Goal: Information Seeking & Learning: Check status

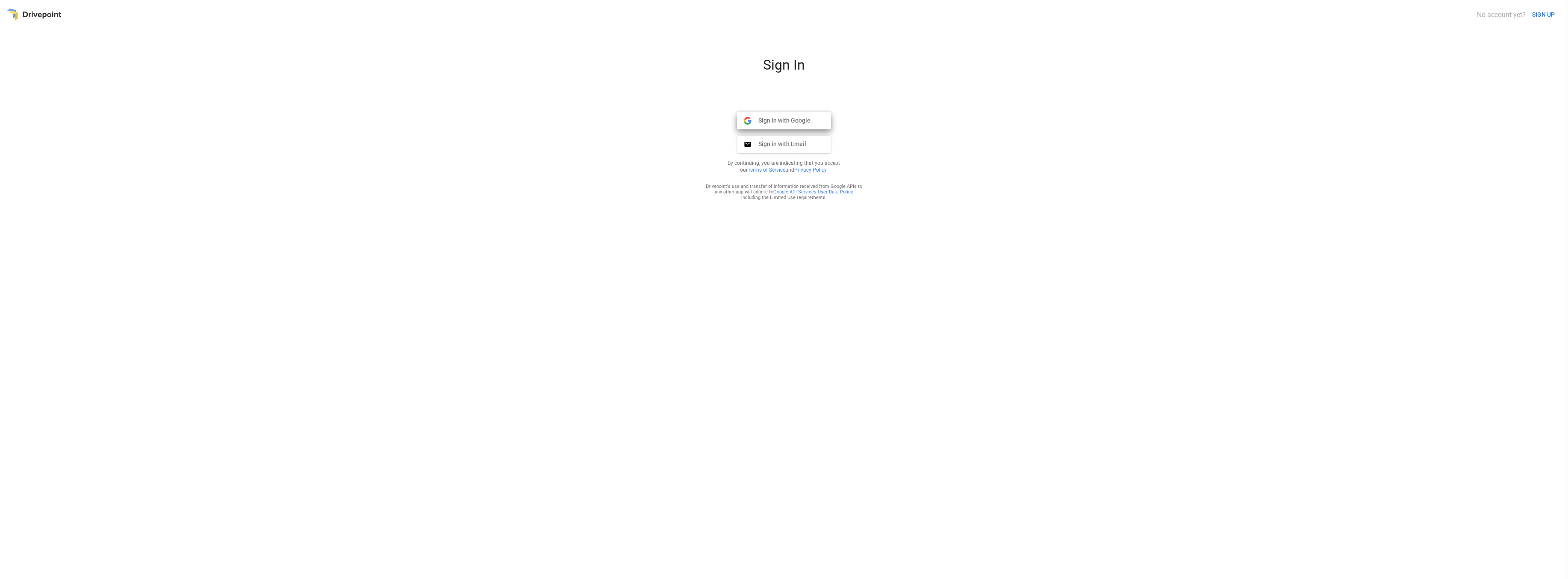
click at [765, 123] on span "Sign in with Google" at bounding box center [781, 120] width 59 height 8
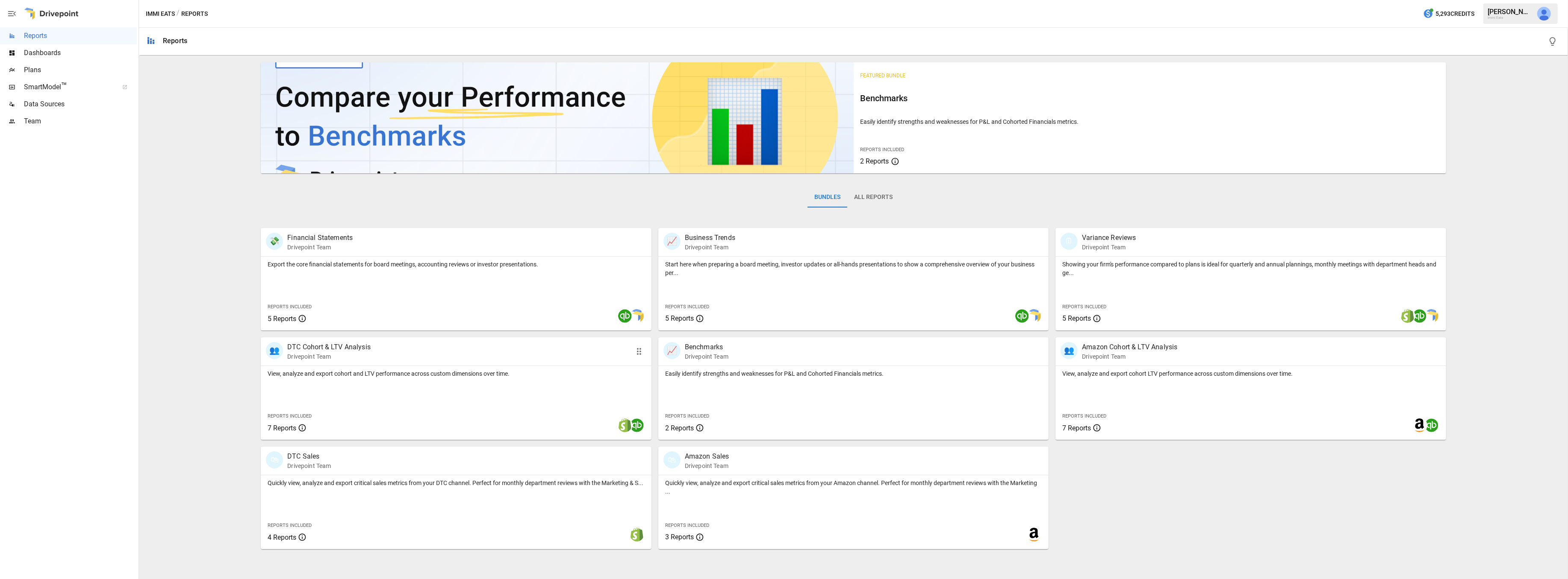
click at [407, 359] on div "👥 DTC Cohort & LTV Analysis Drivepoint Team" at bounding box center [424, 352] width 317 height 19
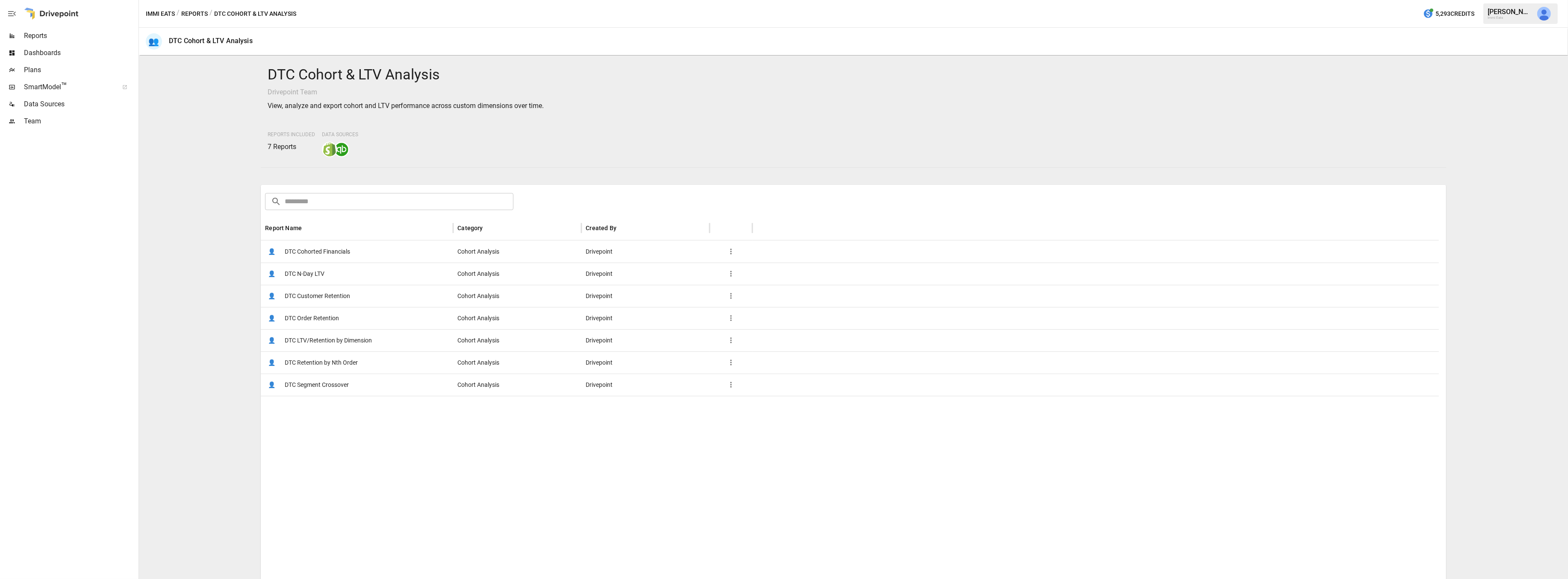
click at [320, 293] on span "DTC Customer Retention" at bounding box center [317, 296] width 65 height 22
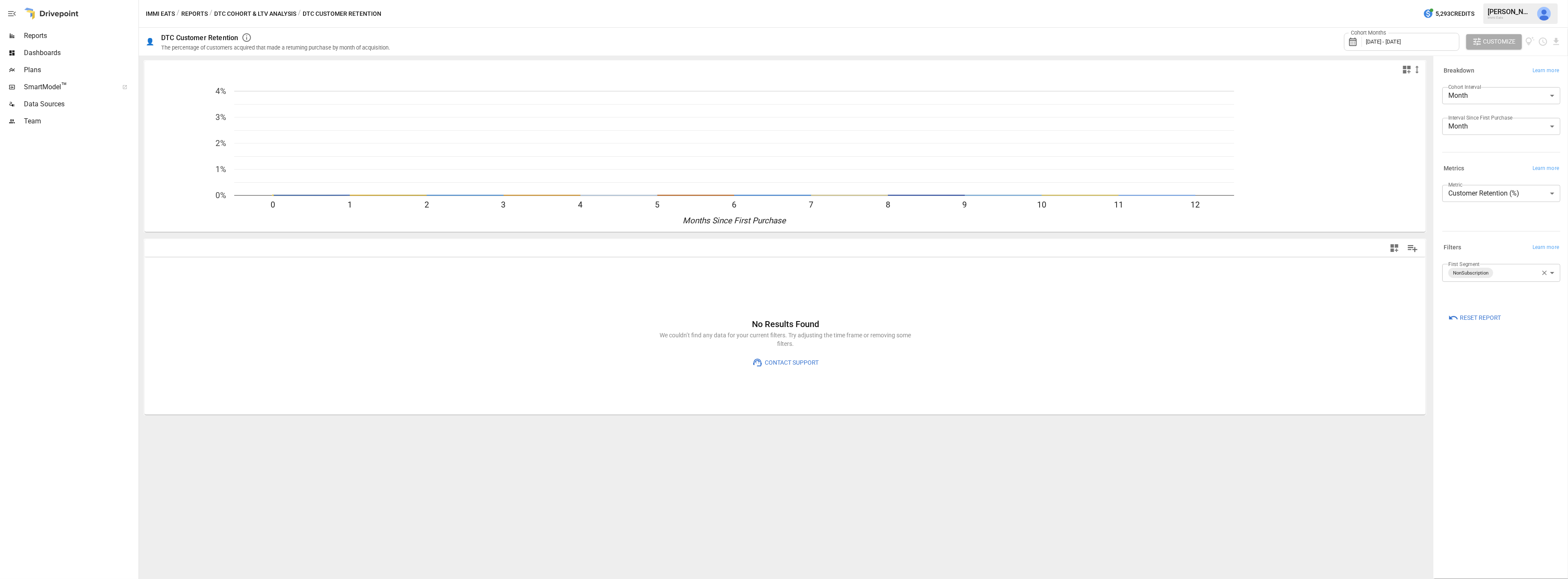
click at [1393, 42] on span "September 2024 - September 2025" at bounding box center [1384, 41] width 35 height 7
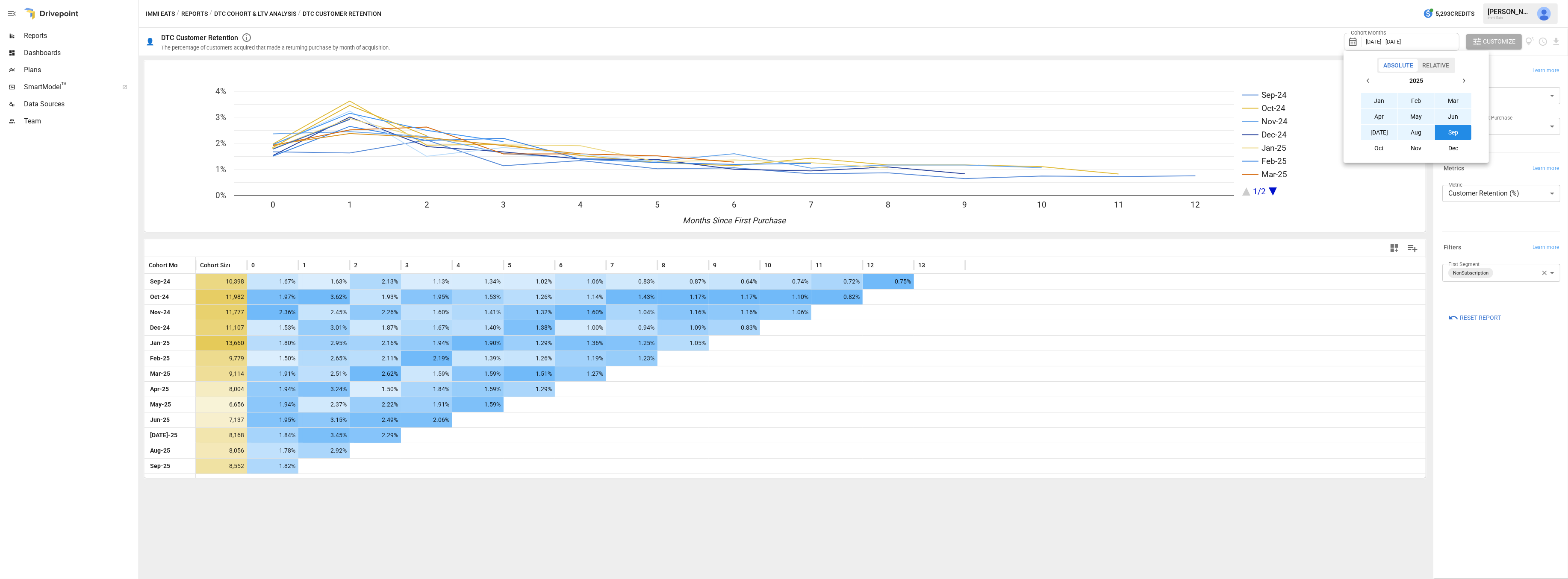
click at [1365, 78] on icon "button" at bounding box center [1368, 80] width 7 height 7
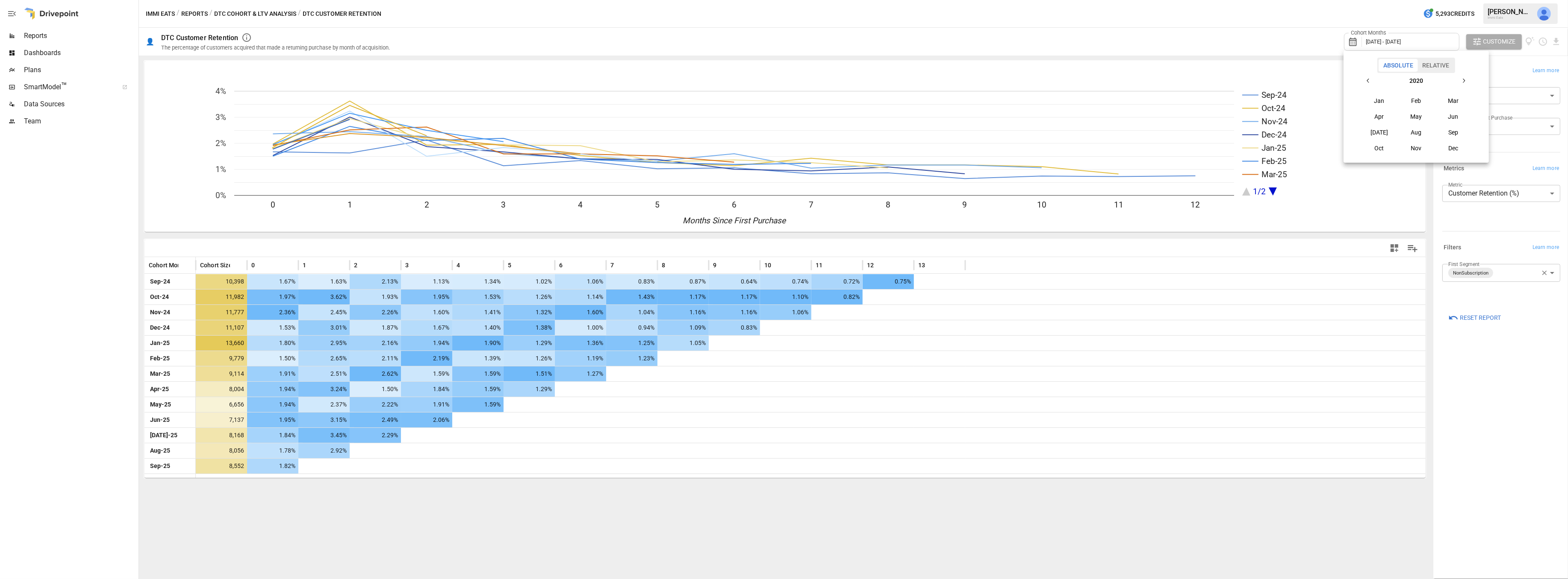
click at [1376, 103] on button "Jan" at bounding box center [1379, 100] width 37 height 15
click at [1442, 44] on div at bounding box center [784, 290] width 1568 height 579
click at [1440, 41] on div "Cohort Months January 2020 -" at bounding box center [1402, 41] width 116 height 18
click at [1468, 80] on button "button" at bounding box center [1463, 80] width 15 height 15
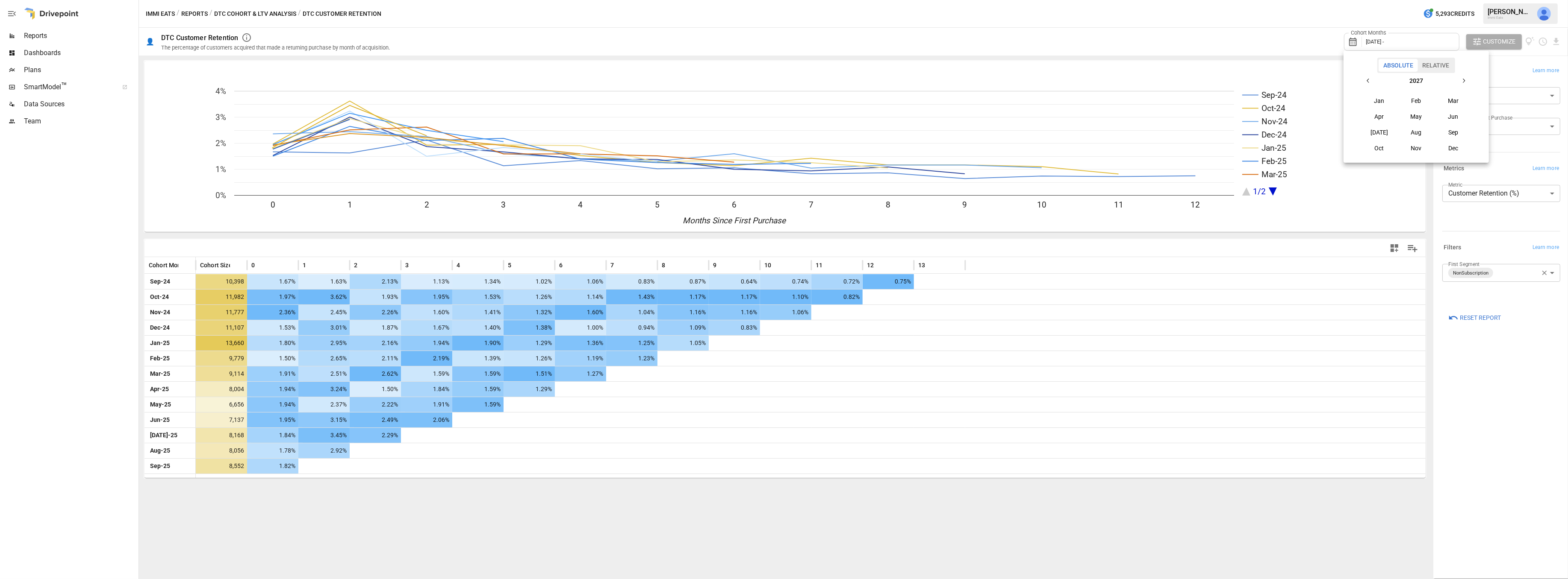
click at [1468, 80] on button "button" at bounding box center [1463, 80] width 15 height 15
click at [1465, 80] on icon "button" at bounding box center [1463, 80] width 7 height 7
click at [1370, 80] on icon "button" at bounding box center [1368, 80] width 7 height 7
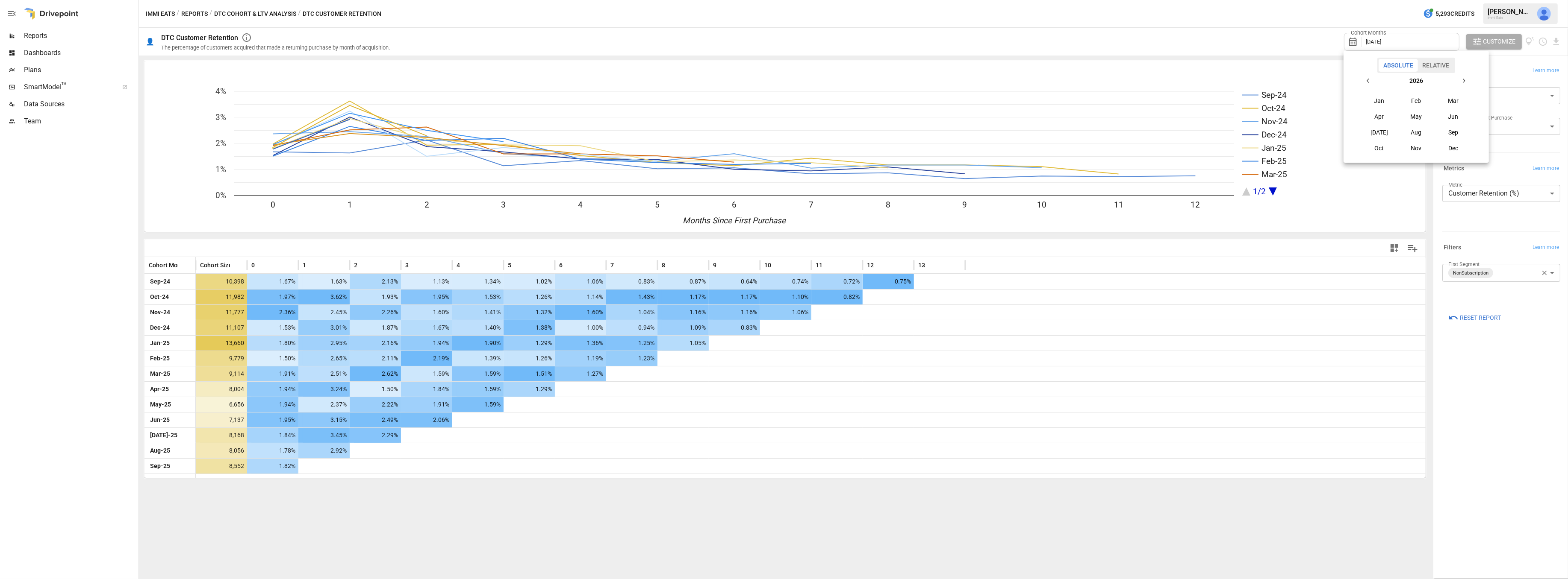
click at [1370, 80] on icon "button" at bounding box center [1368, 80] width 7 height 7
click at [1376, 150] on button "Oct" at bounding box center [1379, 148] width 37 height 15
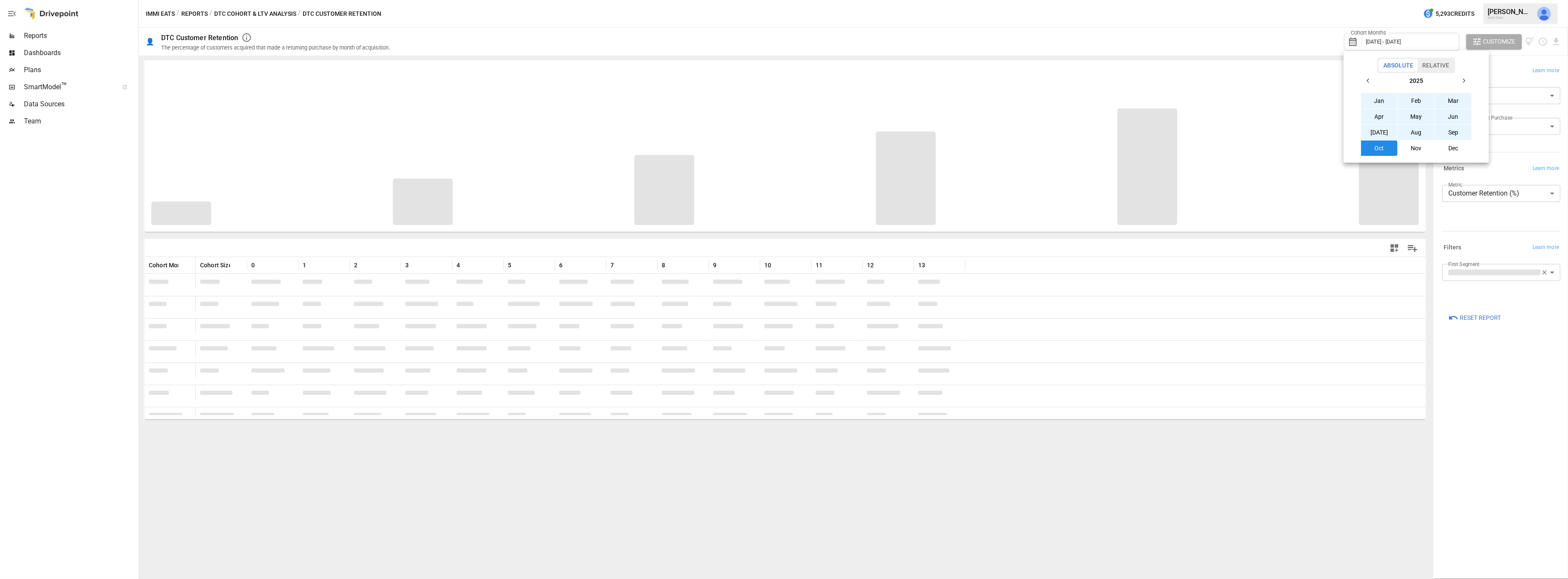
click at [1513, 400] on div at bounding box center [784, 290] width 1568 height 579
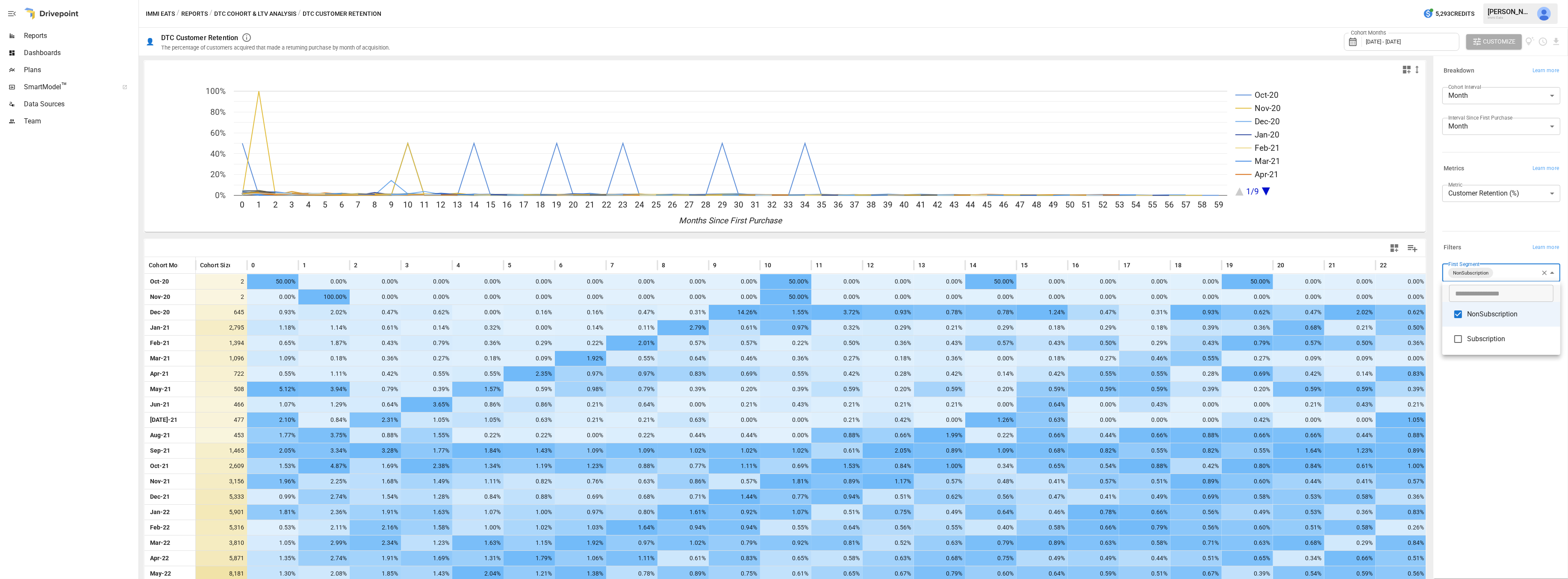
click at [1510, 0] on body "Reports Dashboards Plans SmartModel ™ Data Sources Team Immi Eats / Reports / D…" at bounding box center [784, 0] width 1568 height 0
type input "**********"
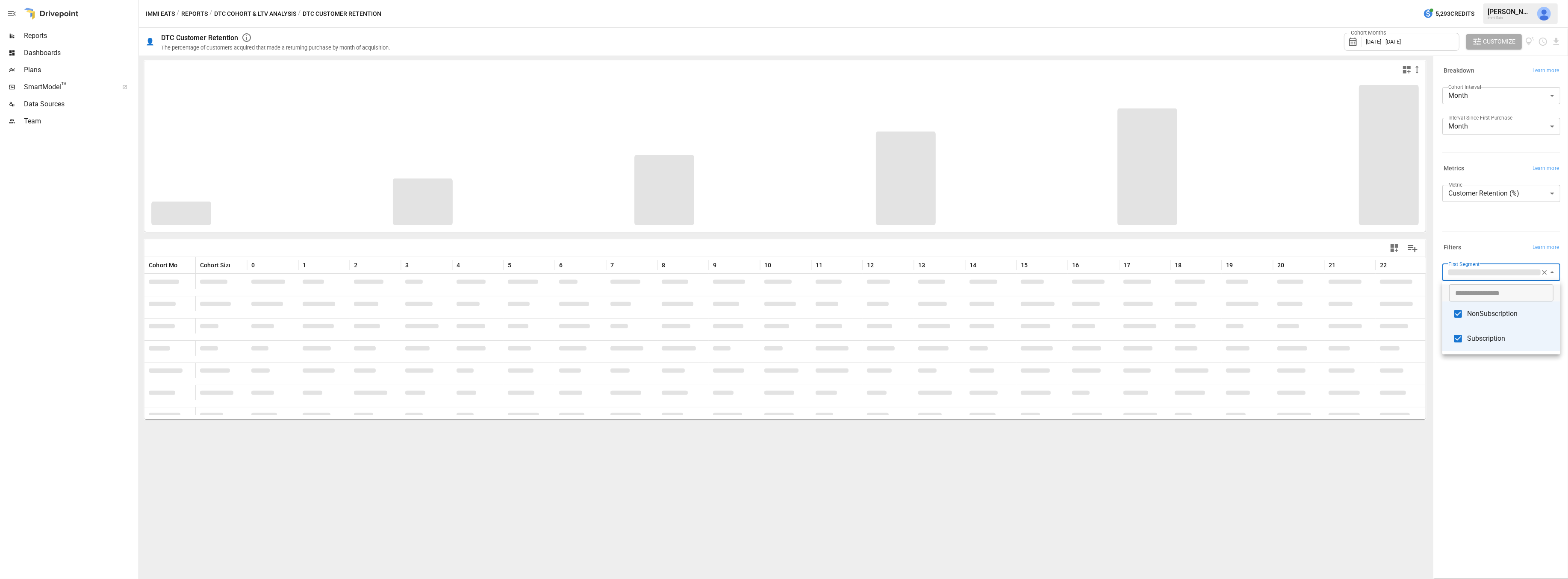
click at [1535, 462] on div at bounding box center [784, 290] width 1568 height 579
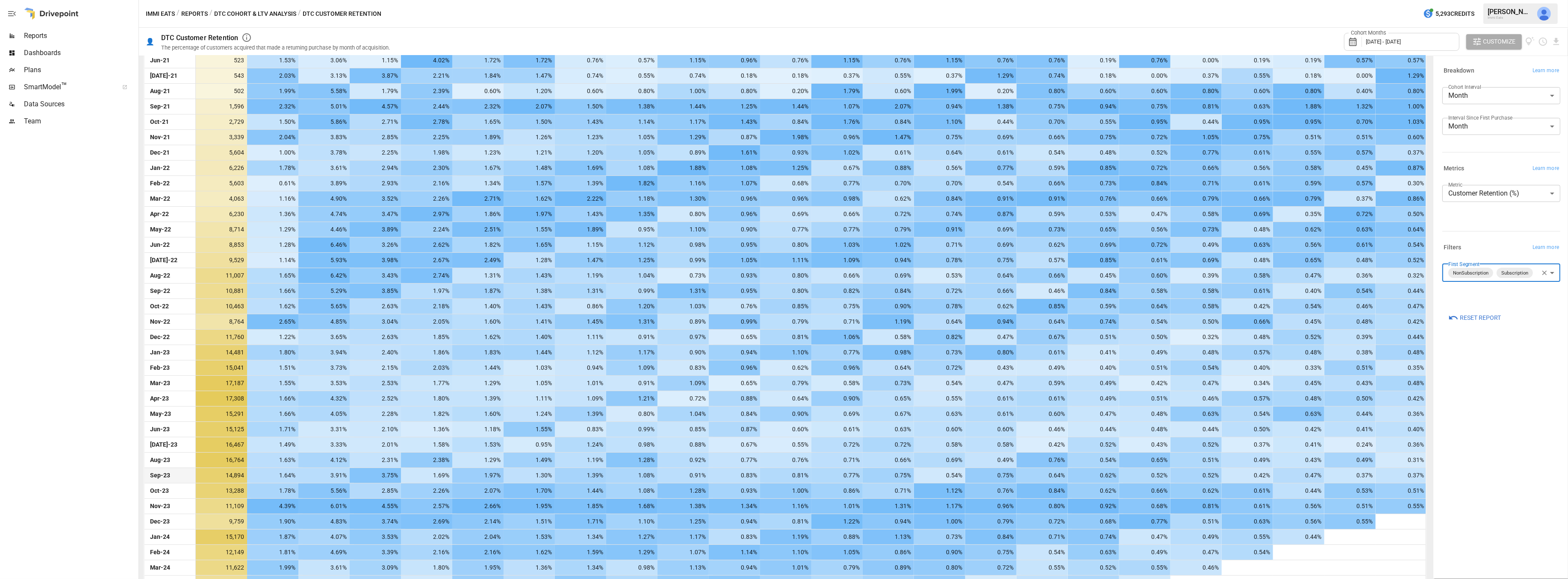
scroll to position [629, 0]
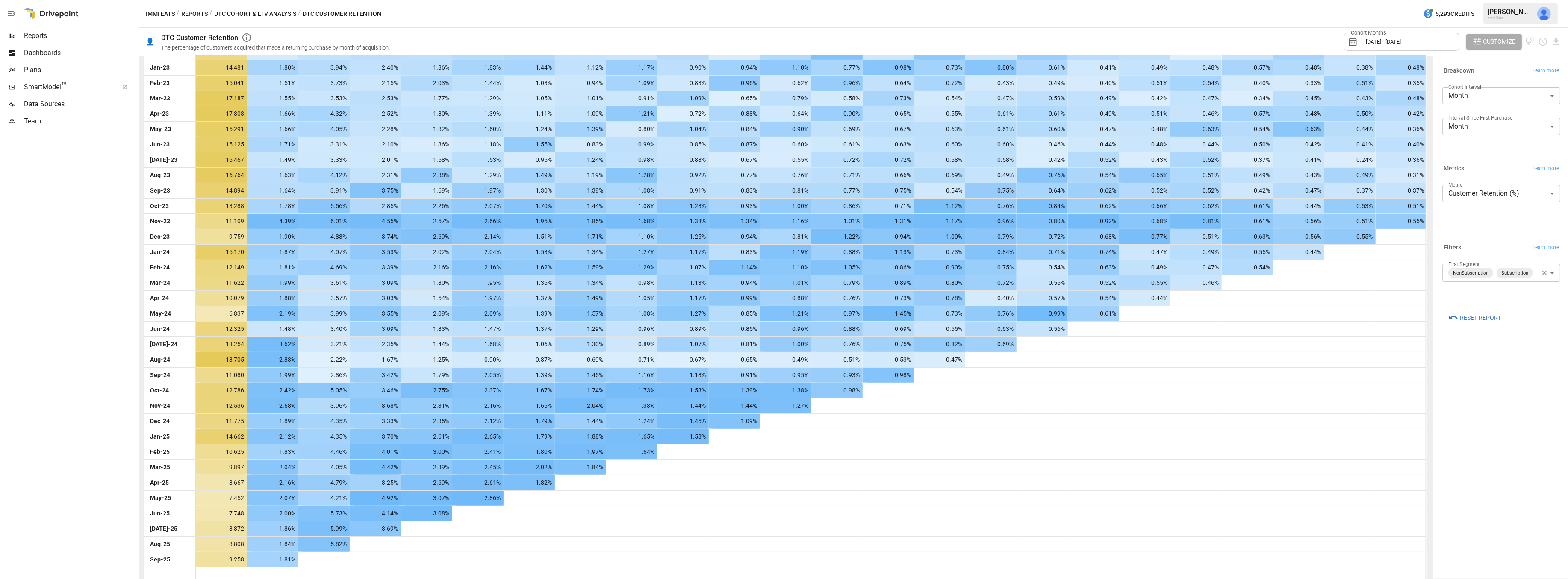
drag, startPoint x: 973, startPoint y: 8, endPoint x: 971, endPoint y: 12, distance: 4.5
click at [973, 8] on div "Immi Eats / Reports / DTC Cohort & LTV Analysis / DTC Customer Retention 5,293 …" at bounding box center [853, 13] width 1429 height 27
click at [46, 29] on div "Reports" at bounding box center [68, 36] width 137 height 17
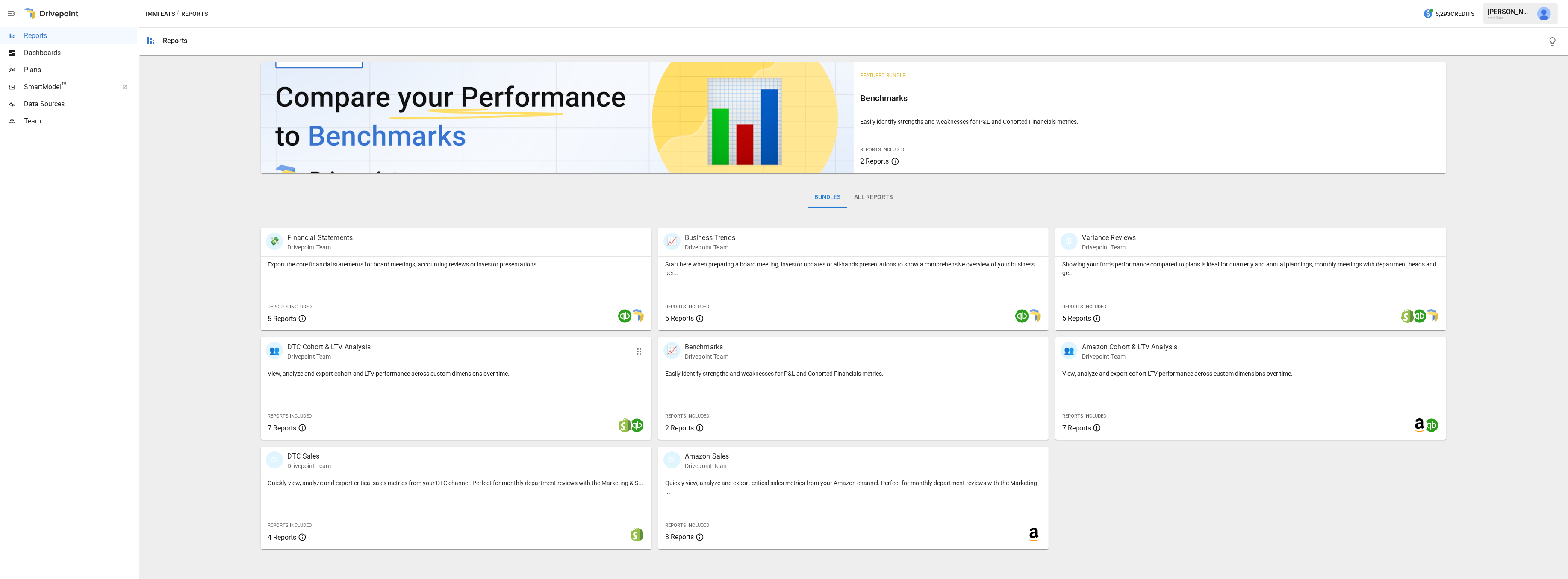
click at [383, 361] on div "👥 DTC Cohort & LTV Analysis Drivepoint Team" at bounding box center [424, 352] width 317 height 19
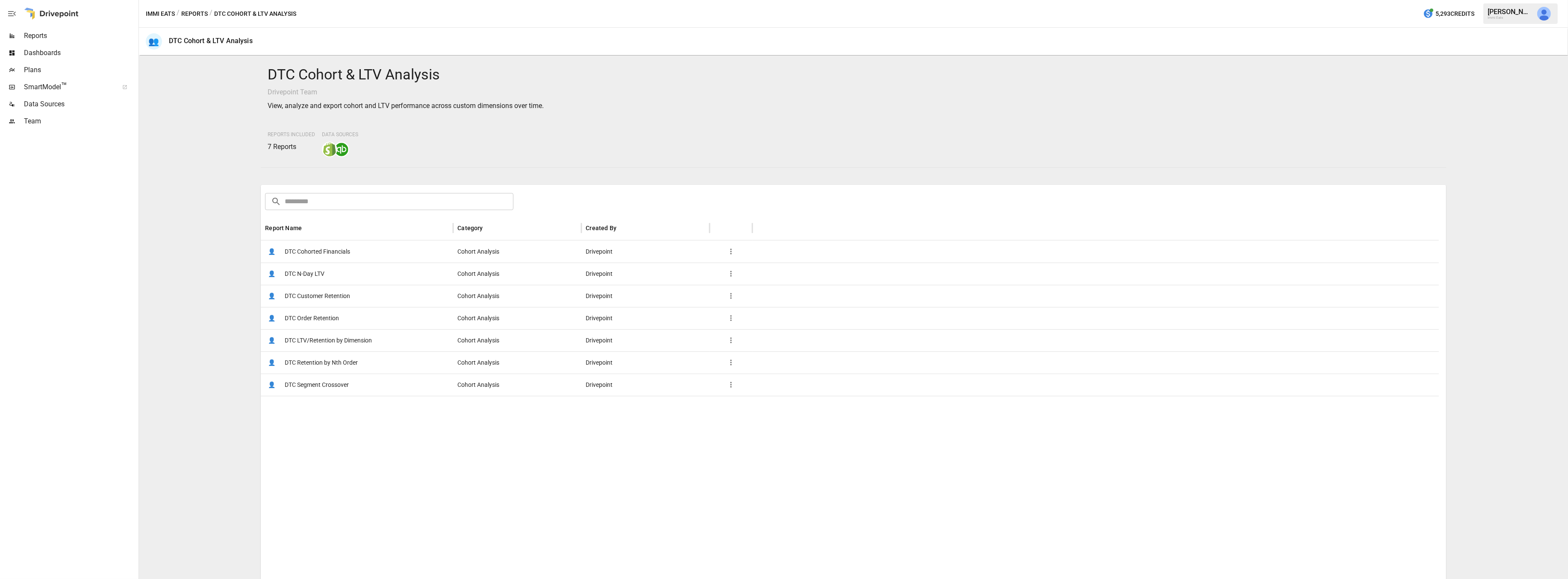
click at [388, 340] on div "👤 DTC LTV/Retention by Dimension" at bounding box center [357, 340] width 192 height 23
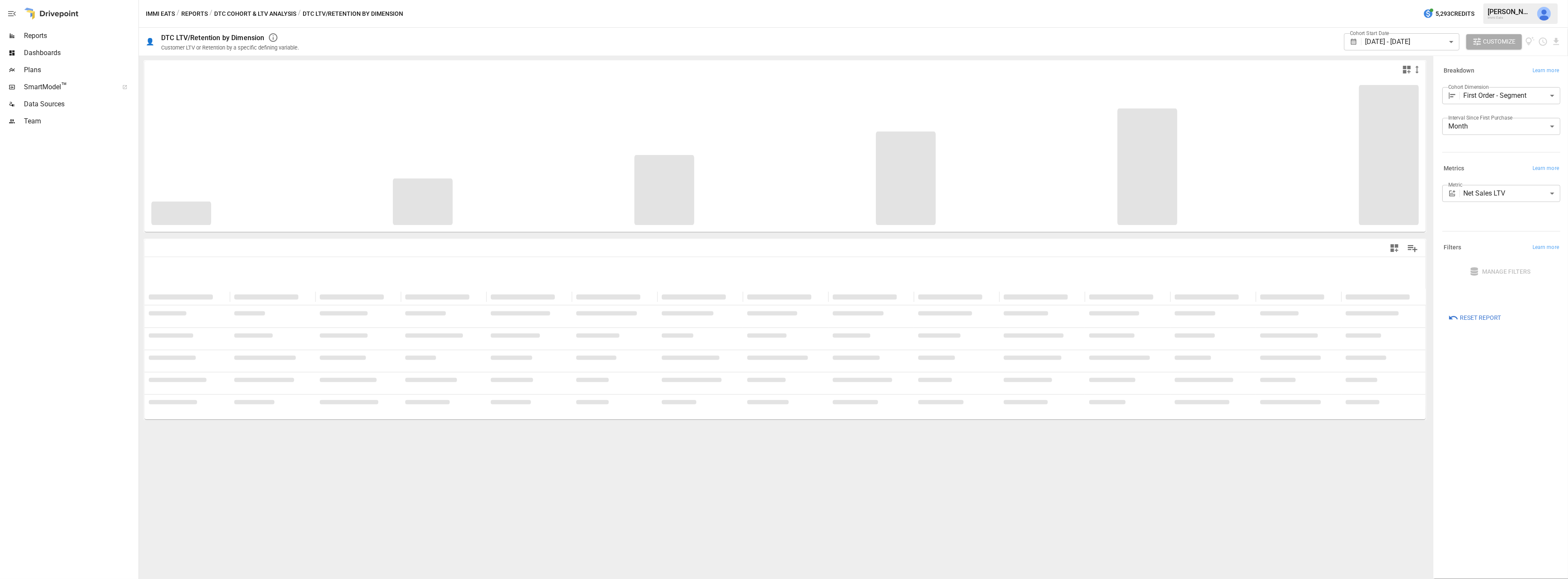
click at [1517, 0] on body "**********" at bounding box center [784, 0] width 1568 height 0
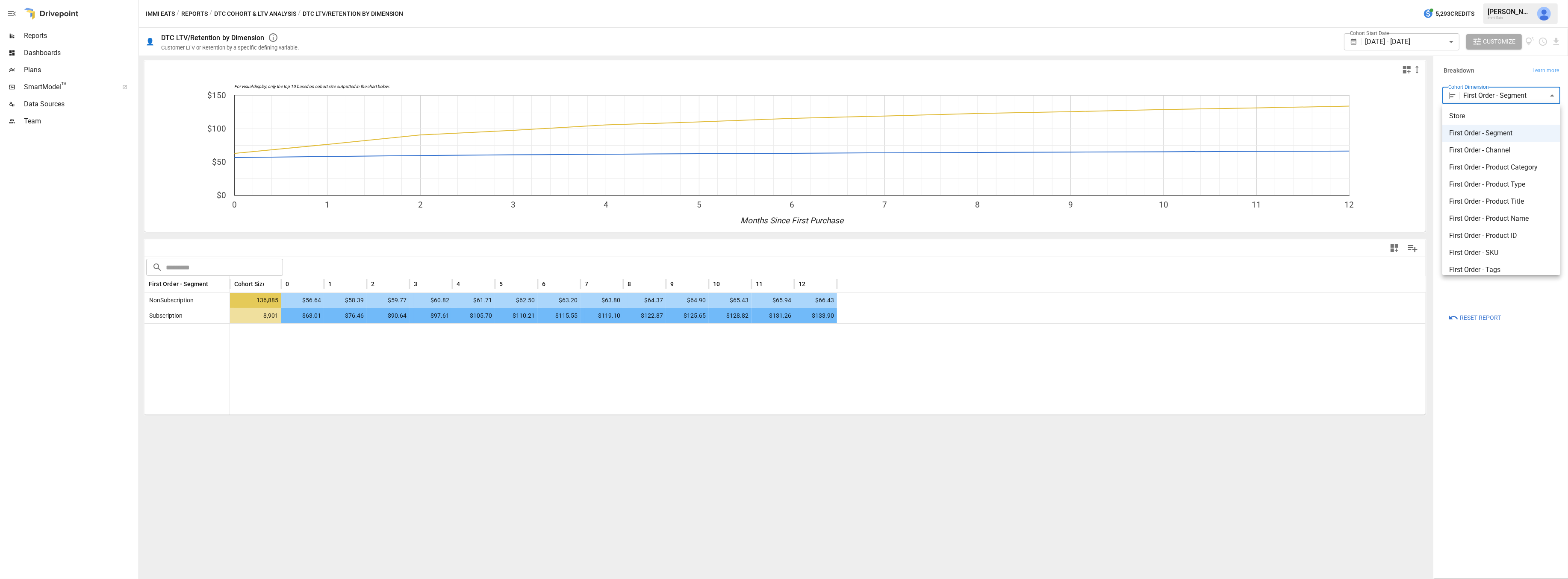
click at [1432, 41] on div at bounding box center [784, 290] width 1568 height 579
click at [1438, 0] on body "**********" at bounding box center [784, 0] width 1568 height 0
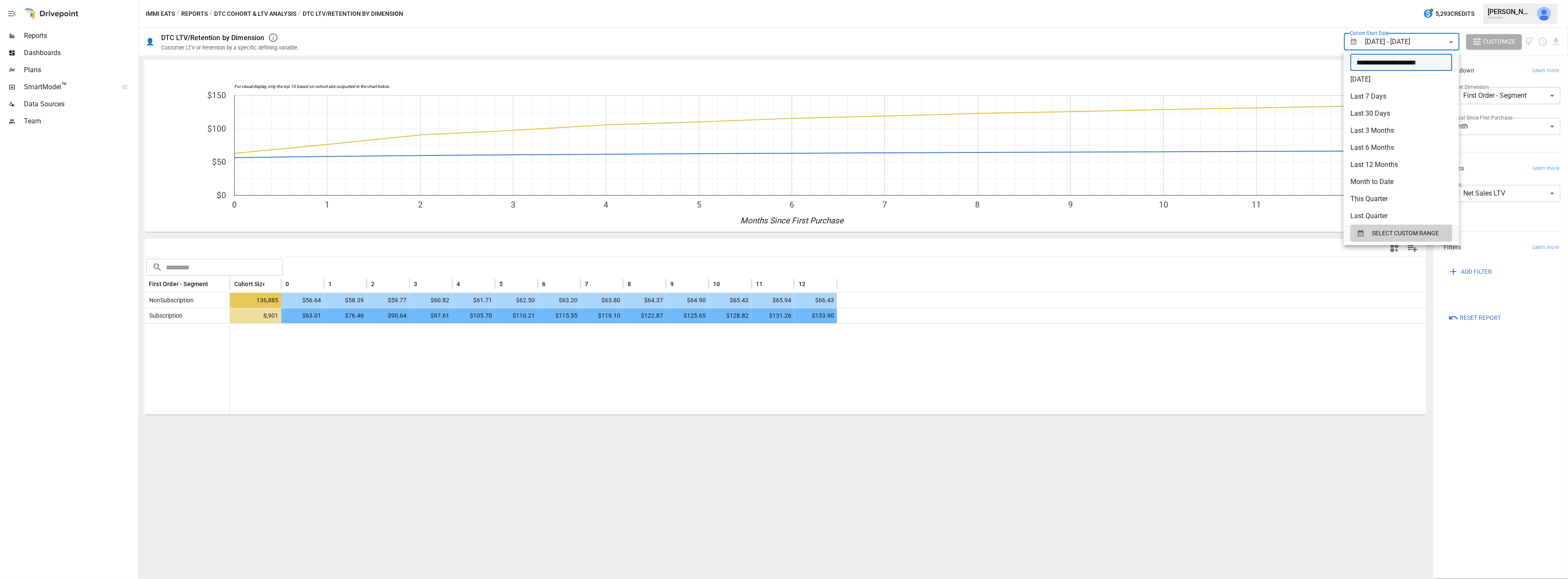
type input "**********"
click at [1371, 58] on input "**********" at bounding box center [1398, 62] width 96 height 17
click at [1379, 215] on li "Last Quarter" at bounding box center [1401, 216] width 116 height 17
type input "**********"
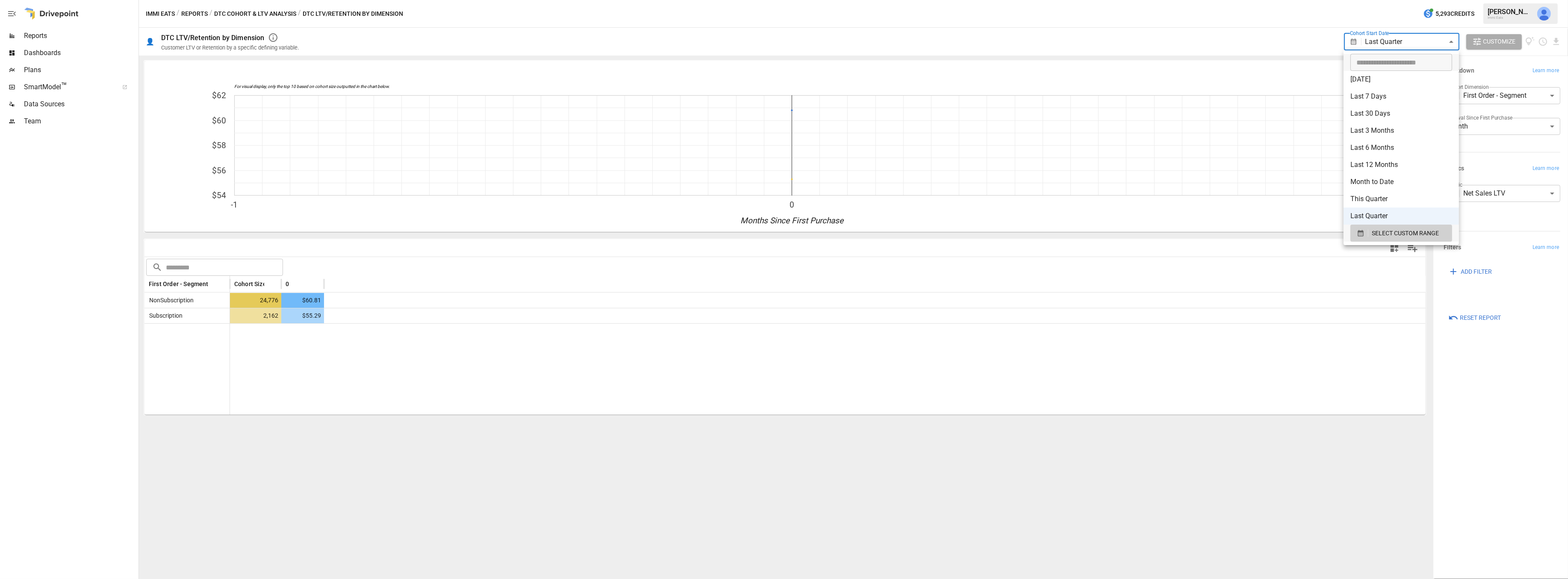
click at [1419, 0] on body "**********" at bounding box center [784, 0] width 1568 height 0
drag, startPoint x: 1487, startPoint y: 347, endPoint x: 1472, endPoint y: 336, distance: 18.6
click at [1483, 344] on div at bounding box center [784, 290] width 1568 height 579
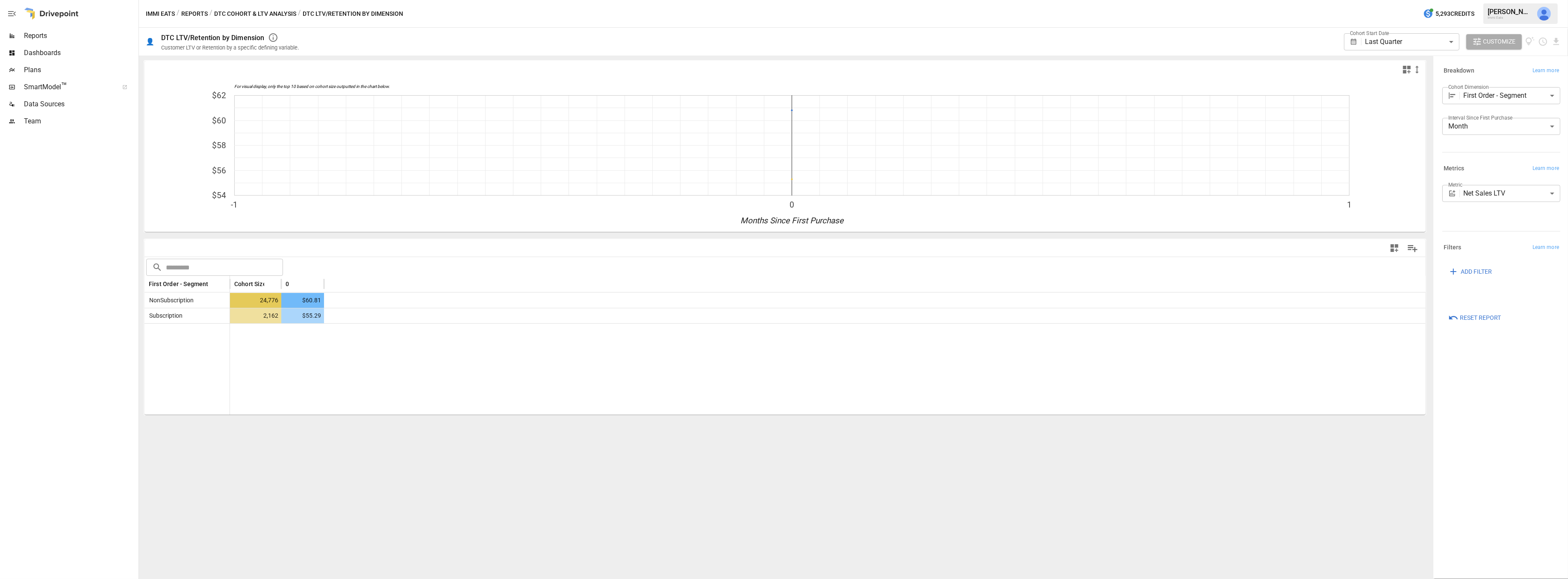
click at [1119, 476] on div "For visual display, only the top 10 based on cohort size outputted in the chart…" at bounding box center [785, 317] width 1292 height 524
click at [40, 38] on span "Reports" at bounding box center [80, 36] width 113 height 10
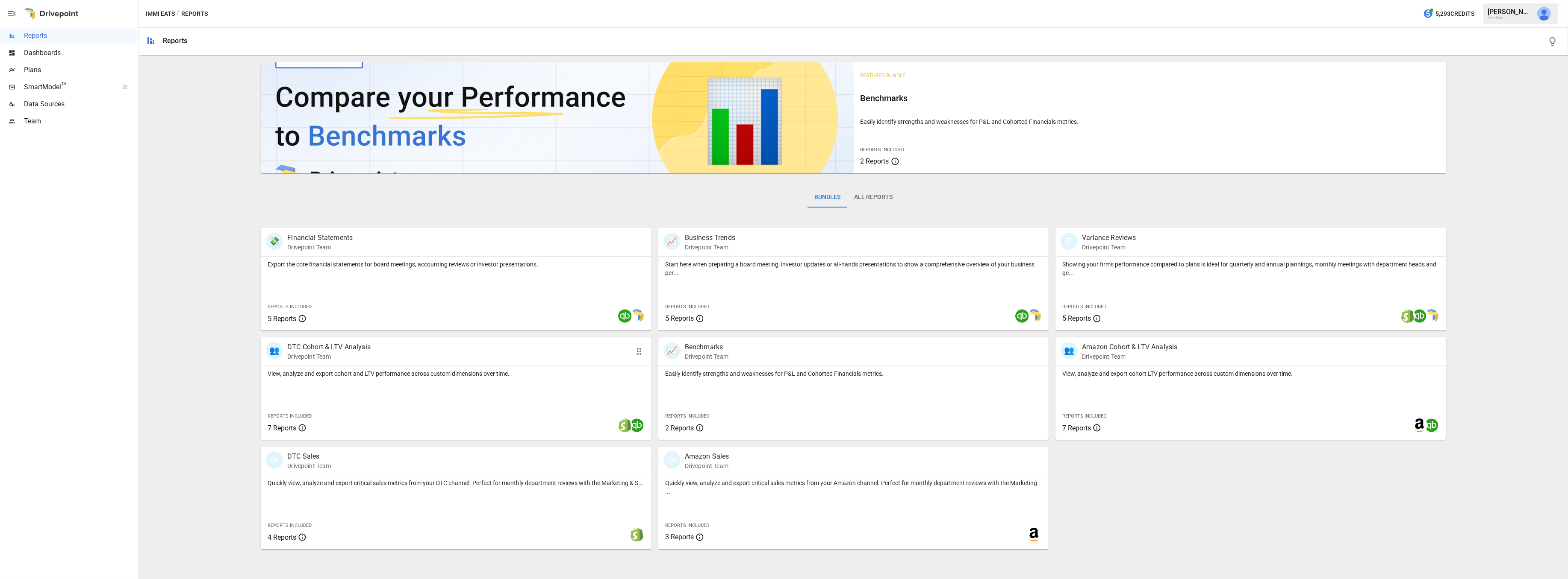
click at [505, 375] on p "View, analyze and export cohort and LTV performance across custom dimensions ov…" at bounding box center [456, 373] width 377 height 9
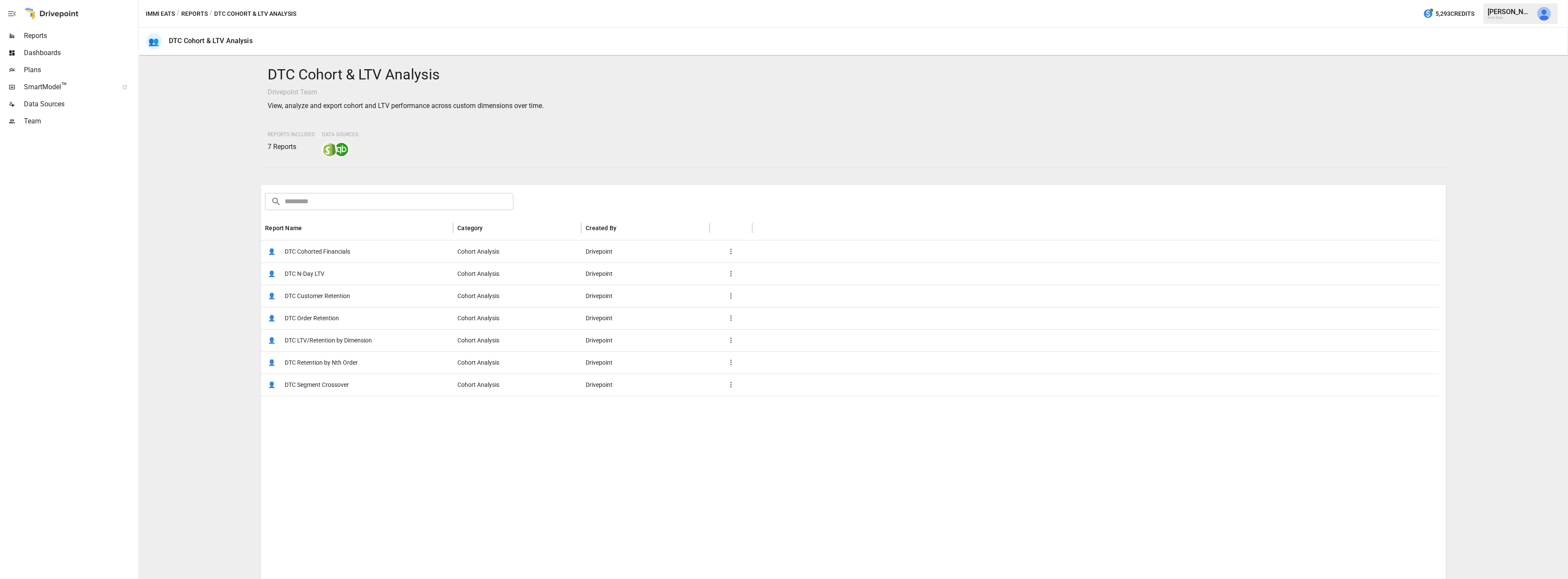
click at [324, 316] on span "DTC Order Retention" at bounding box center [312, 319] width 54 height 22
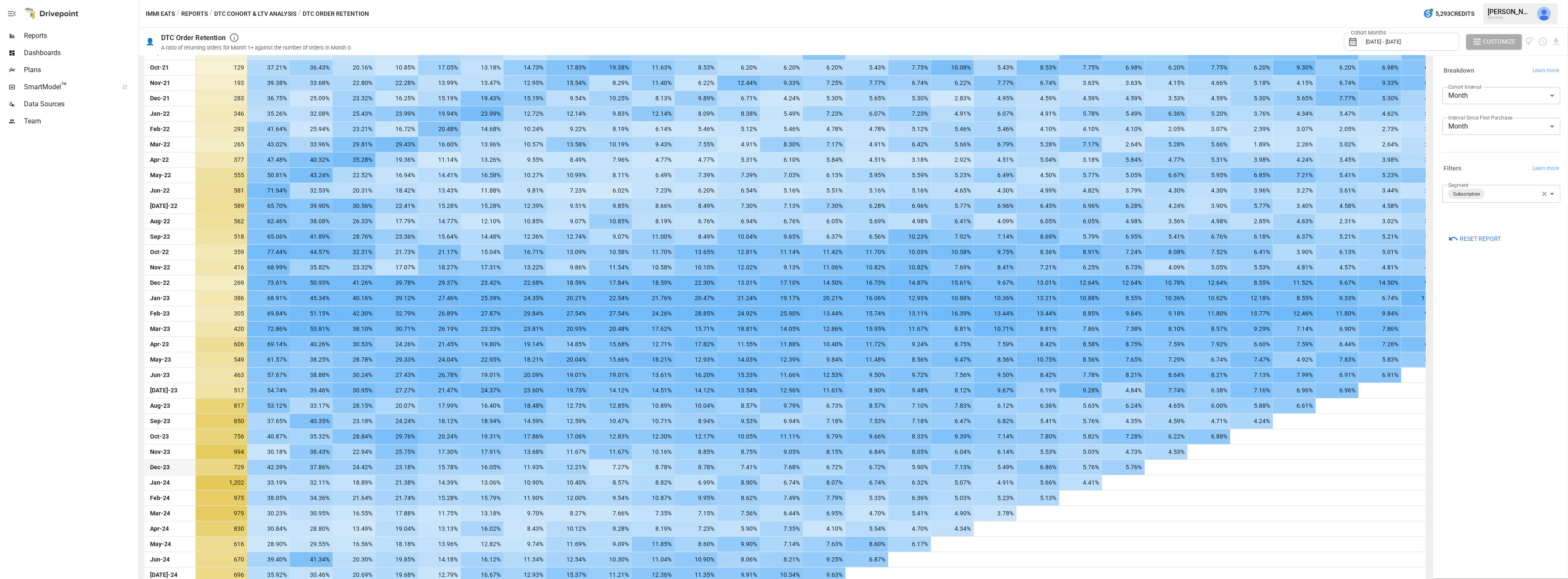
scroll to position [614, 0]
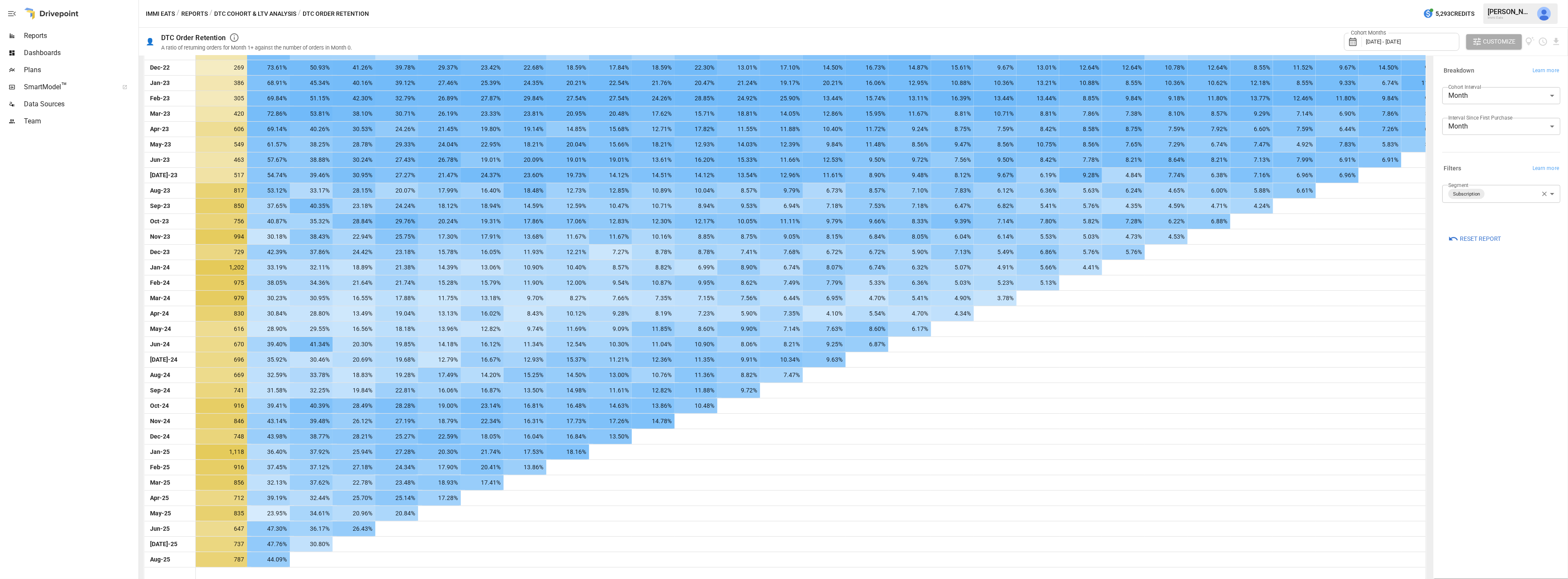
click at [1510, 0] on body "Reports Dashboards Plans SmartModel ™ Data Sources Team Immi Eats / Reports / D…" at bounding box center [784, 0] width 1568 height 0
click at [1489, 238] on span "NonSubscription" at bounding box center [1510, 235] width 86 height 10
click at [1487, 269] on li "Subscription" at bounding box center [1502, 260] width 118 height 25
type input "**********"
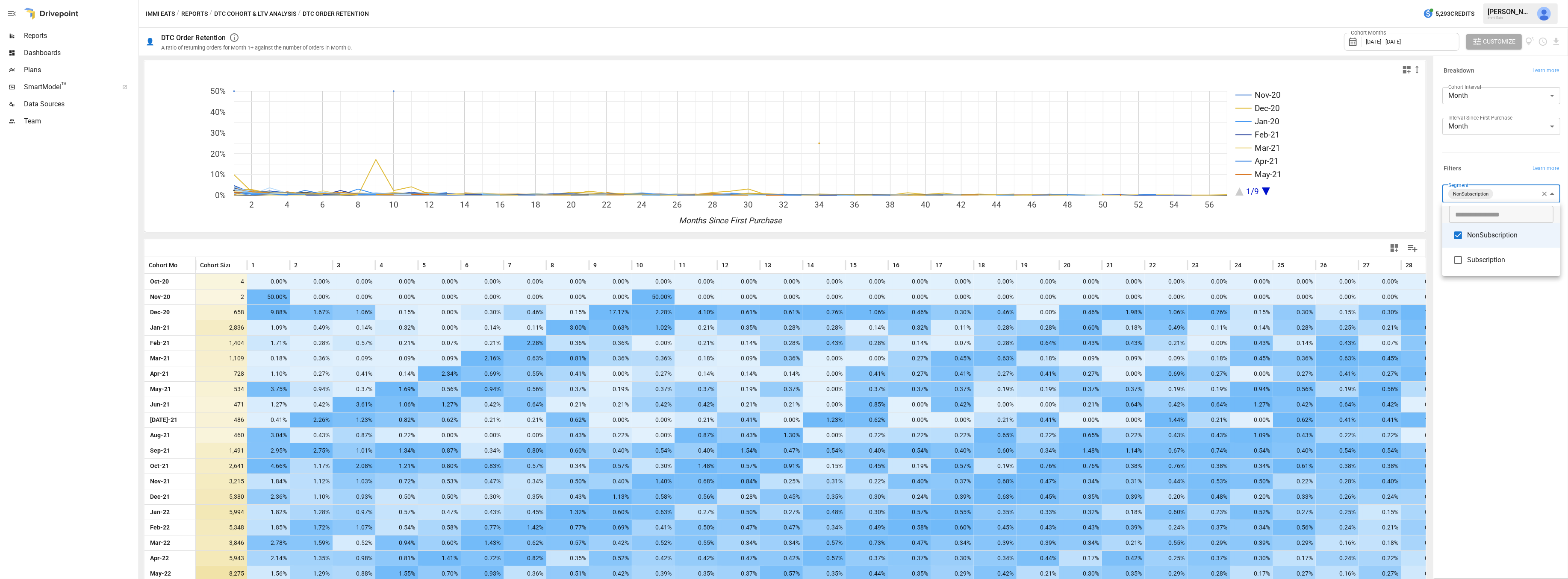
click at [1452, 318] on div at bounding box center [784, 290] width 1568 height 579
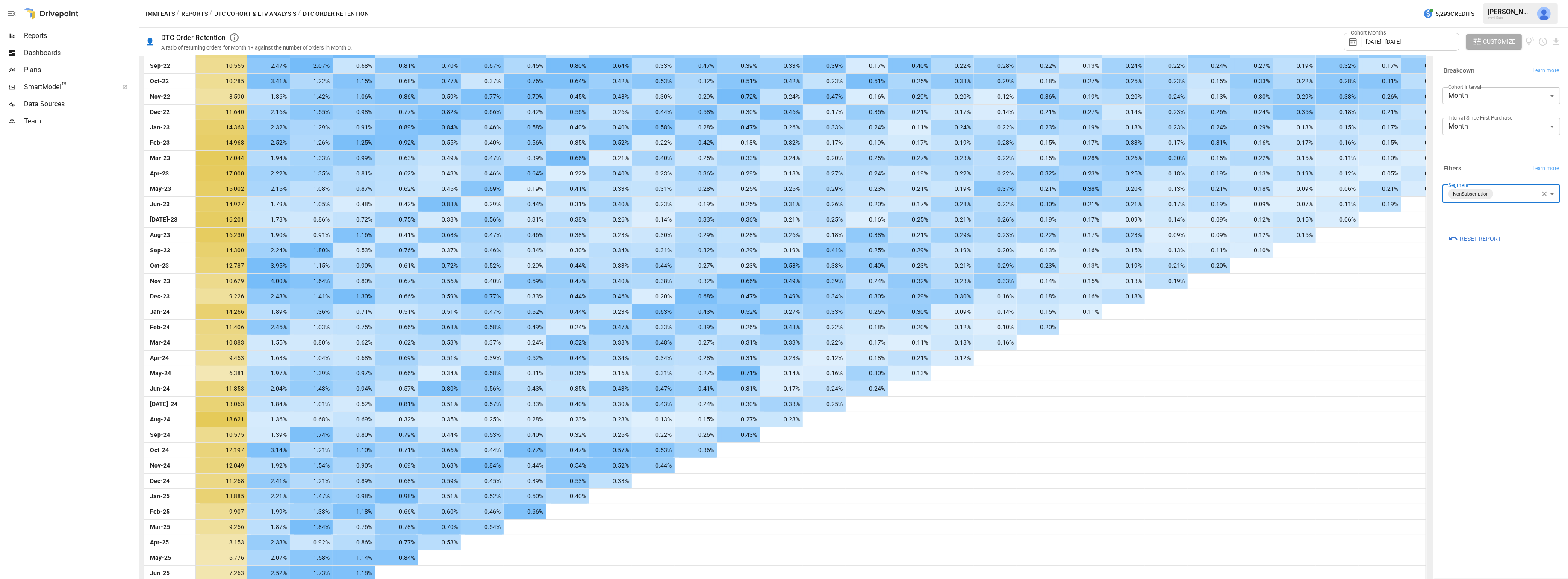
scroll to position [614, 0]
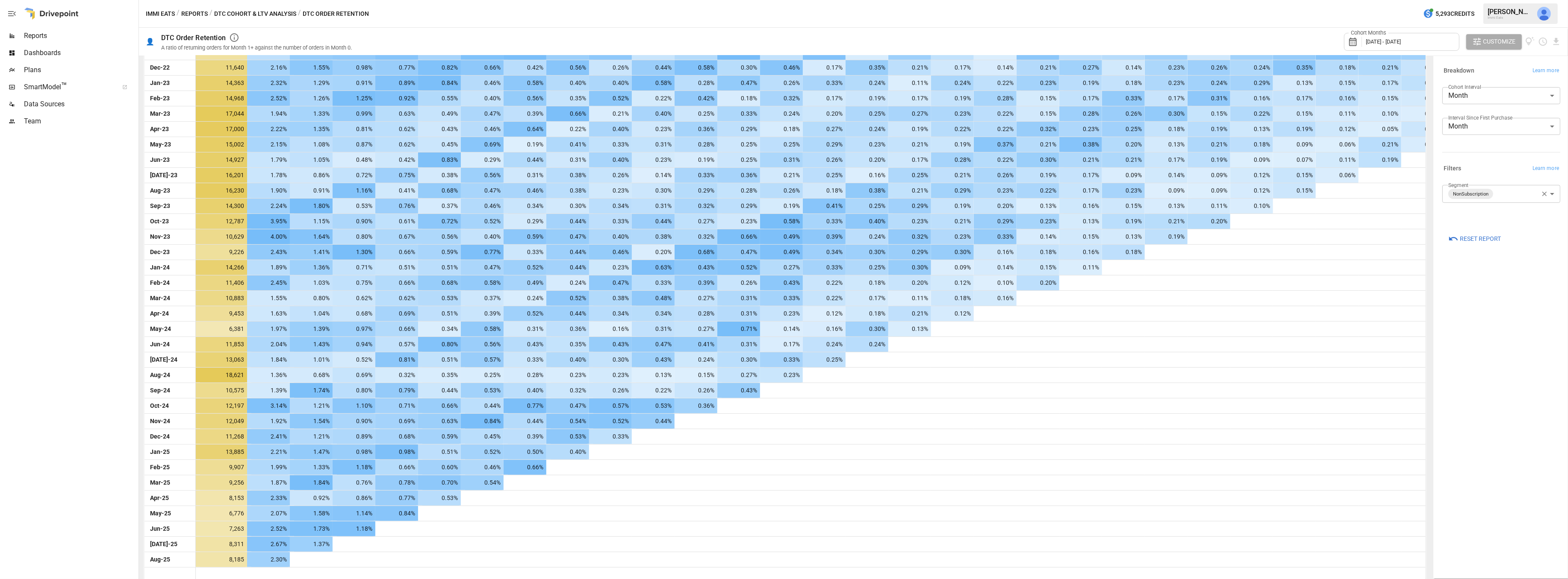
click at [244, 13] on button "DTC Cohort & LTV Analysis" at bounding box center [255, 14] width 82 height 11
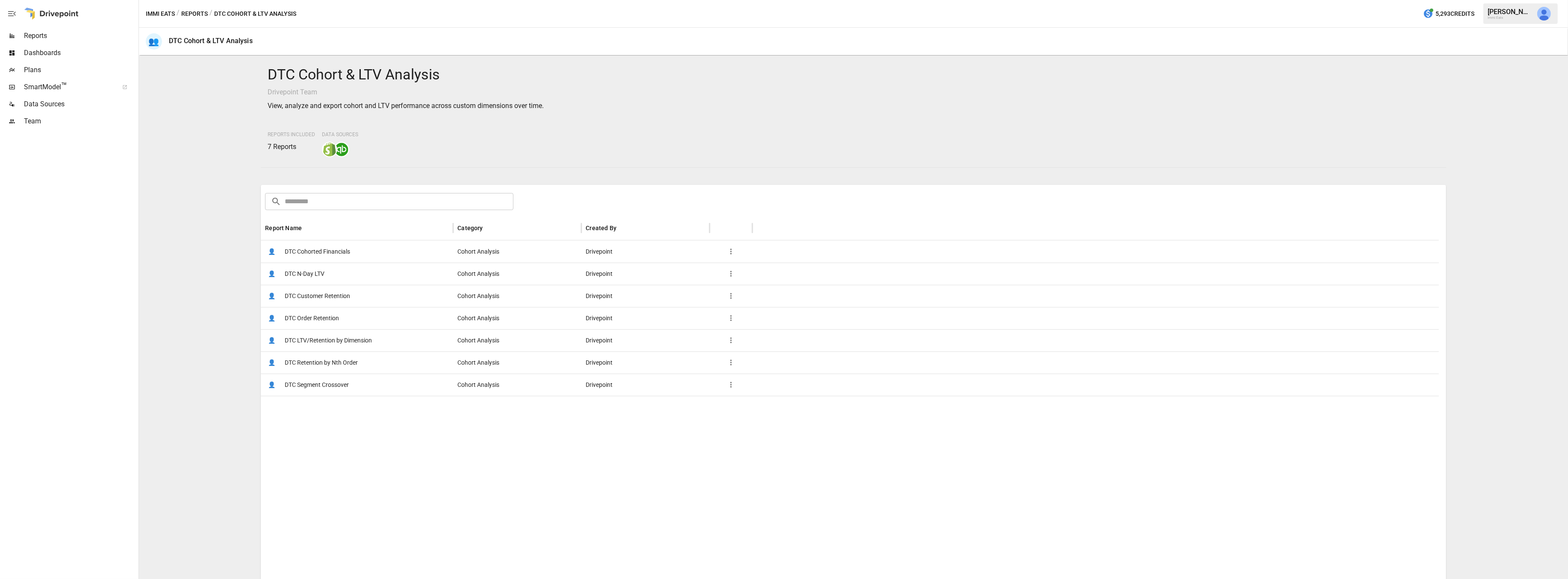
click at [327, 297] on span "DTC Customer Retention" at bounding box center [317, 296] width 65 height 22
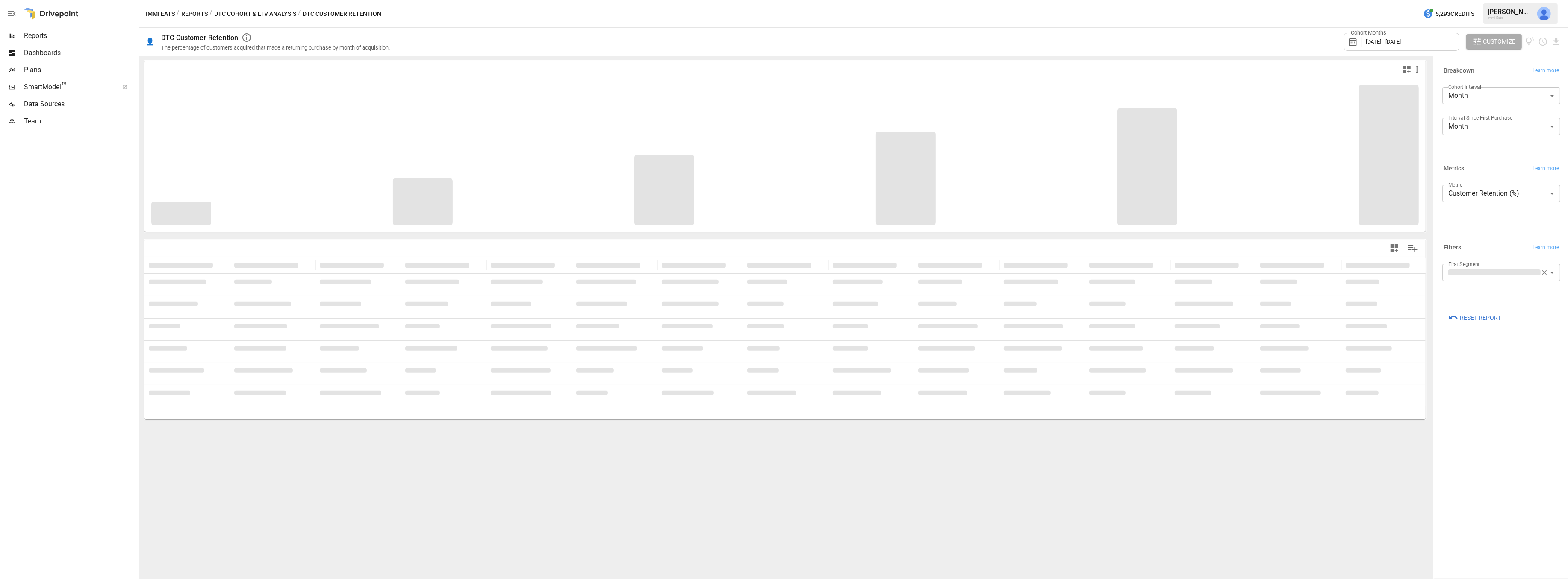
drag, startPoint x: 1505, startPoint y: 421, endPoint x: 1505, endPoint y: 415, distance: 6.0
click at [1505, 421] on div "**********" at bounding box center [1501, 317] width 131 height 519
click at [1442, 40] on div "Cohort Months January 2020 - October 2025" at bounding box center [1402, 41] width 116 height 18
click at [1379, 145] on button "Oct" at bounding box center [1379, 148] width 37 height 15
drag, startPoint x: 1536, startPoint y: 377, endPoint x: 1524, endPoint y: 361, distance: 20.0
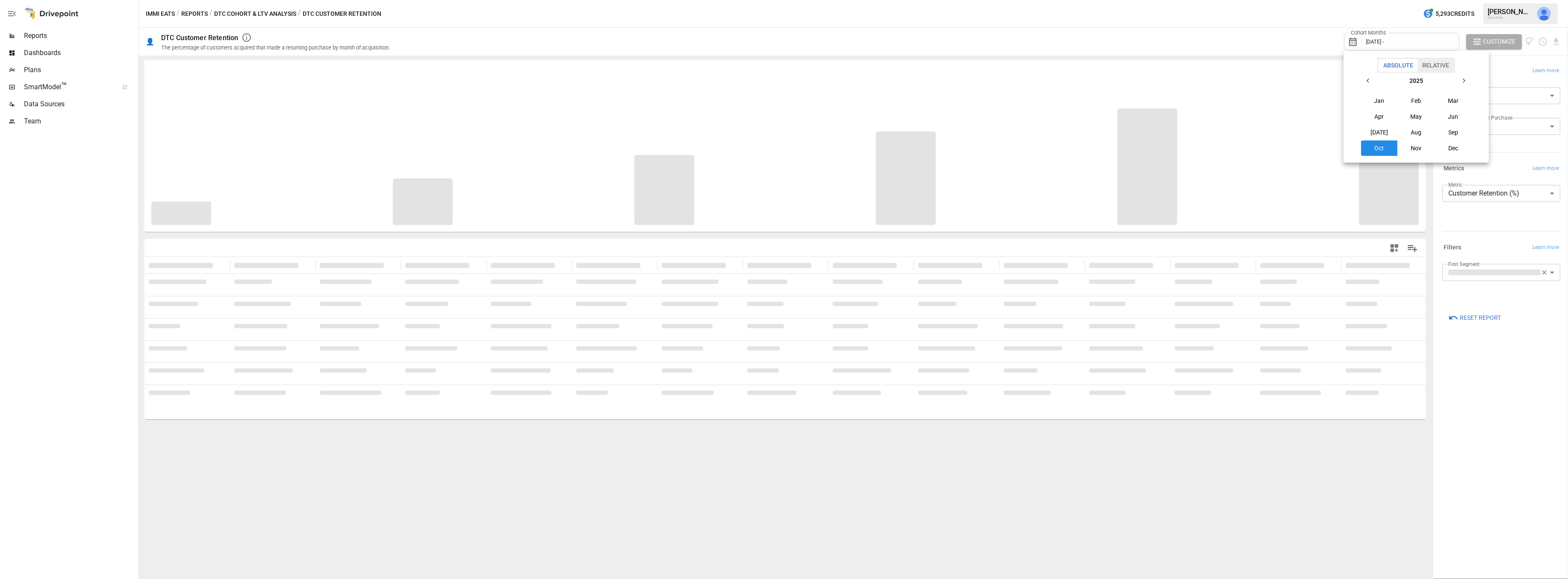
click at [1537, 377] on div at bounding box center [784, 290] width 1568 height 579
click at [1483, 314] on span "Reset Report" at bounding box center [1480, 318] width 41 height 11
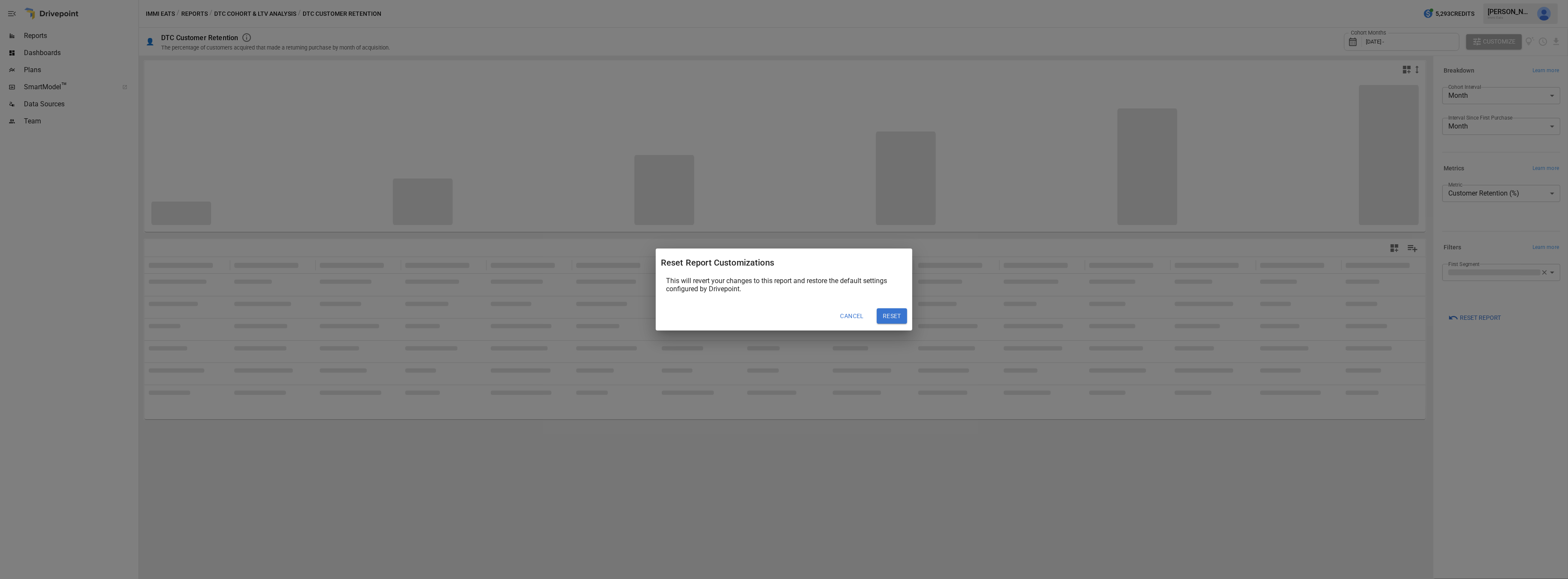
click at [851, 316] on button "Cancel" at bounding box center [852, 316] width 35 height 15
